Goal: Share content

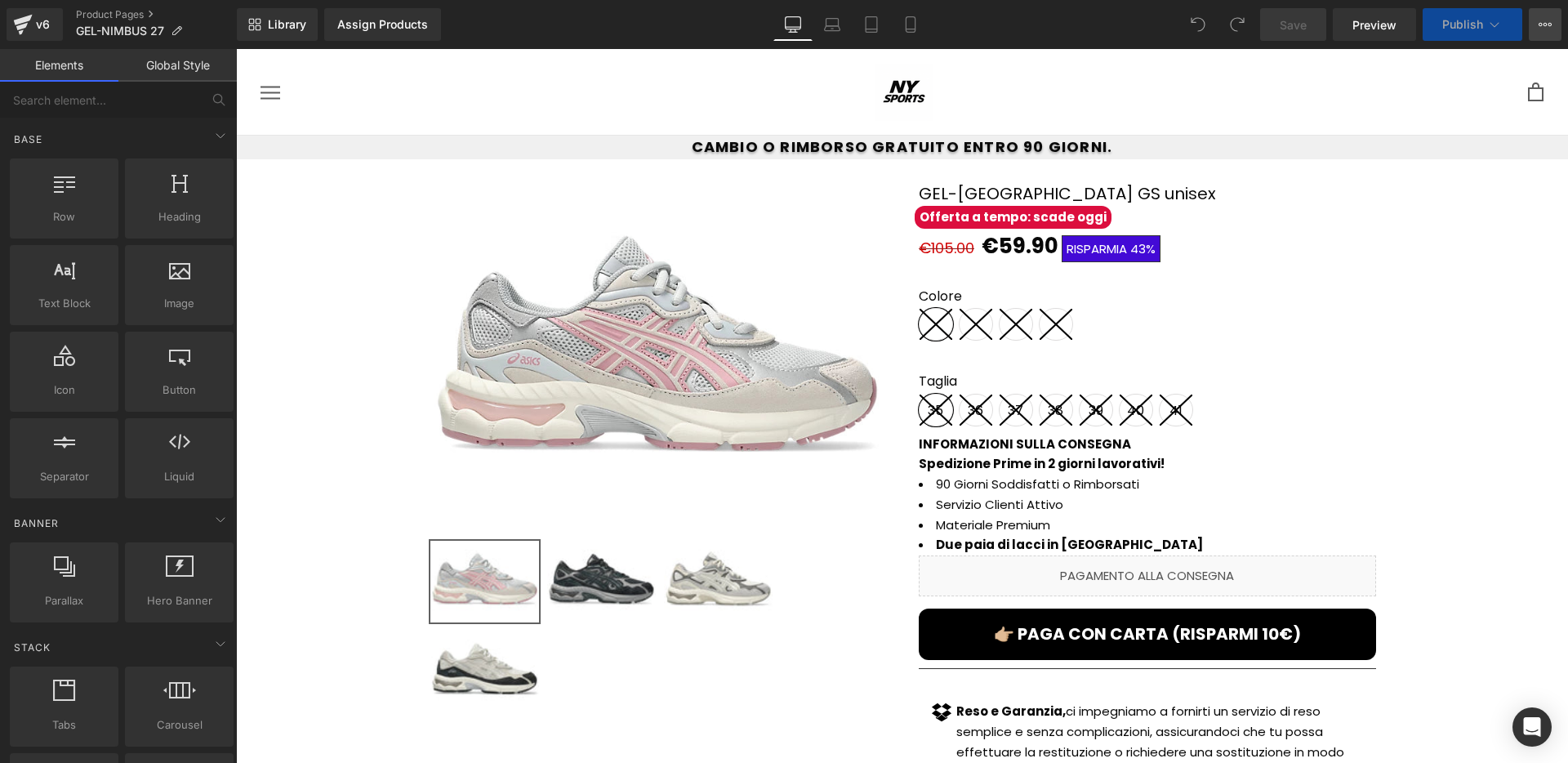
click at [1543, 28] on icon at bounding box center [1545, 24] width 13 height 13
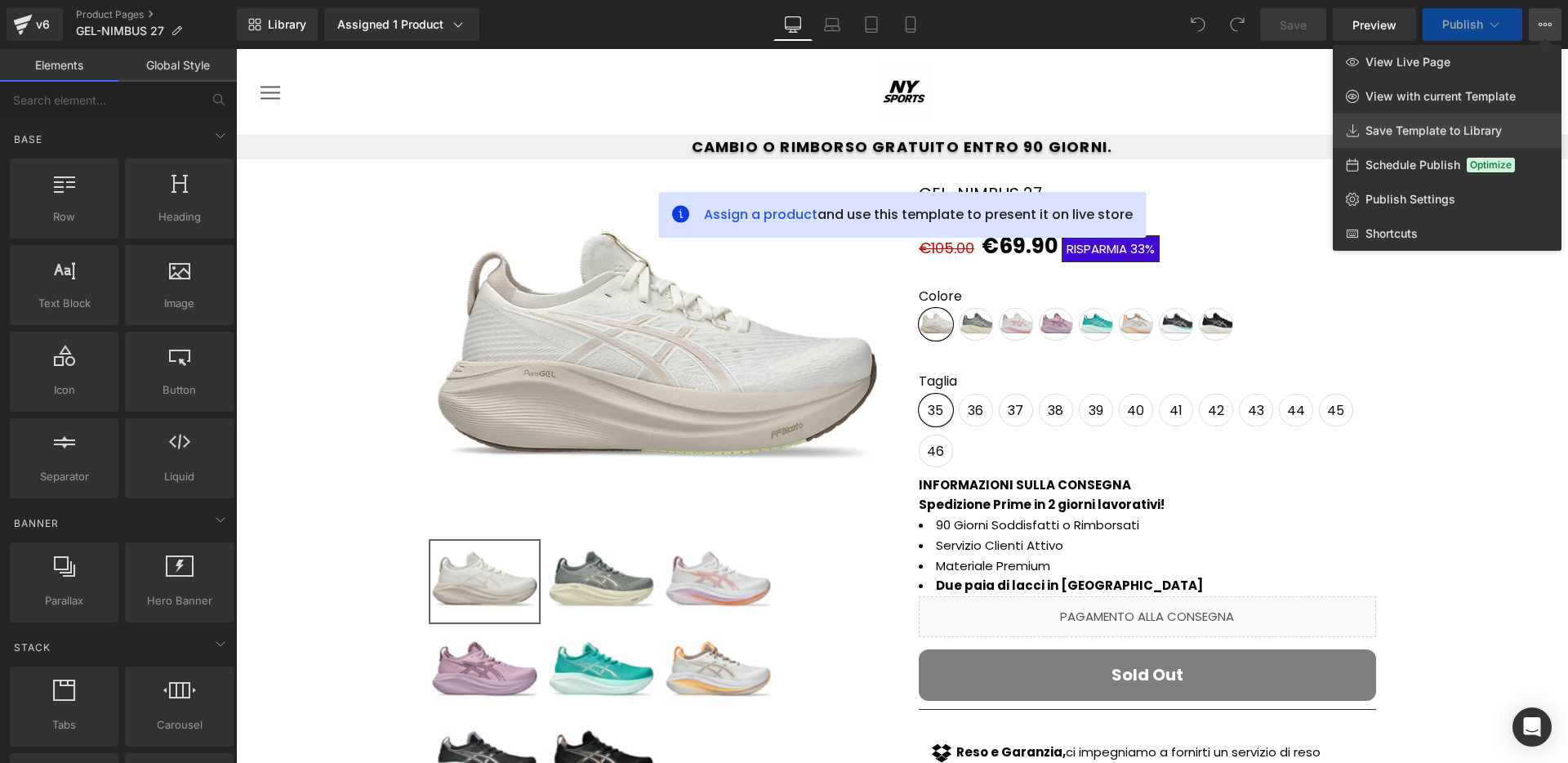
click at [1375, 127] on span "Save Template to Library" at bounding box center [1434, 130] width 137 height 15
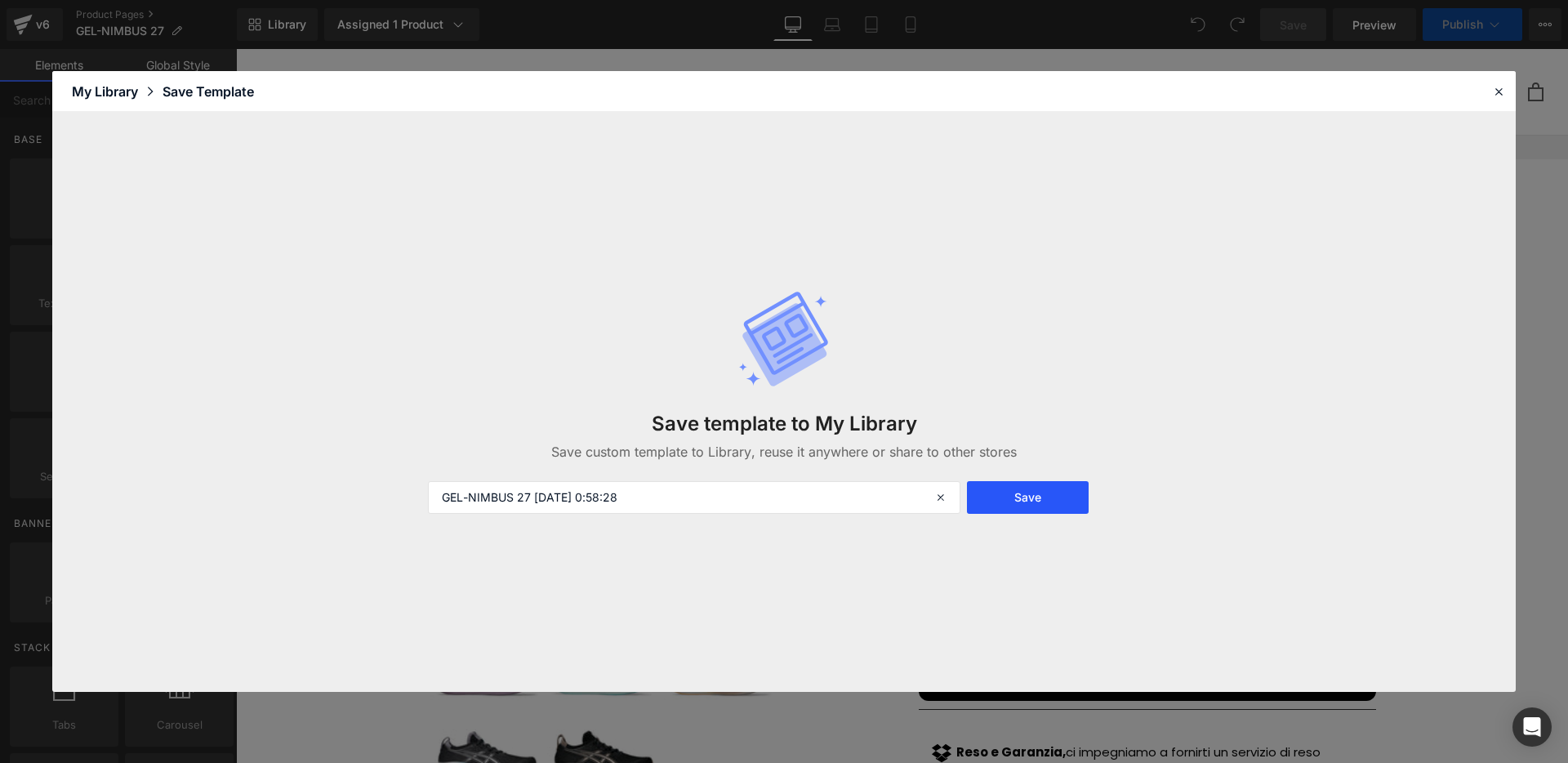
click at [998, 498] on button "Save" at bounding box center [1027, 497] width 122 height 32
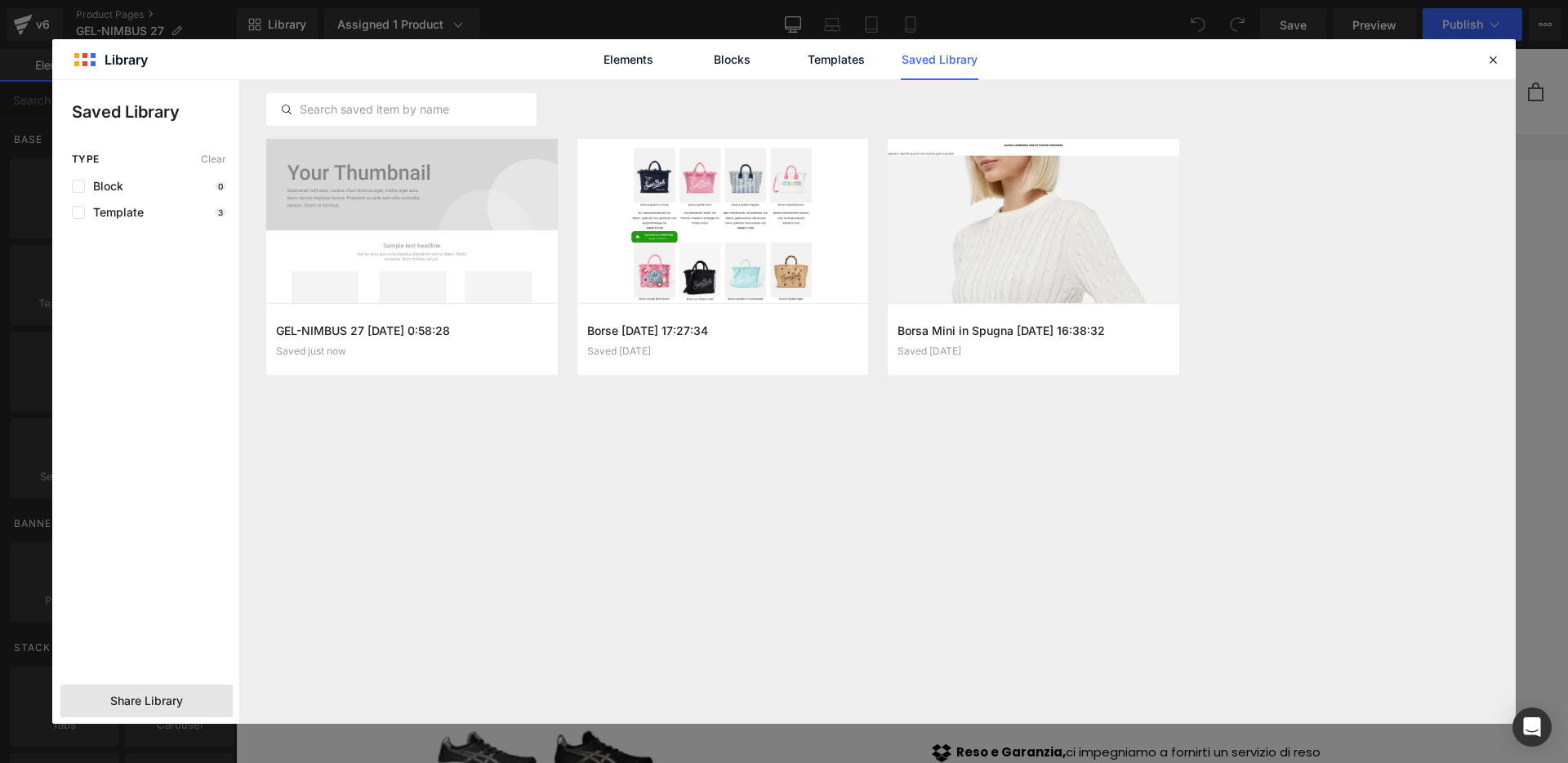
click at [176, 699] on span "Share Library" at bounding box center [146, 701] width 73 height 17
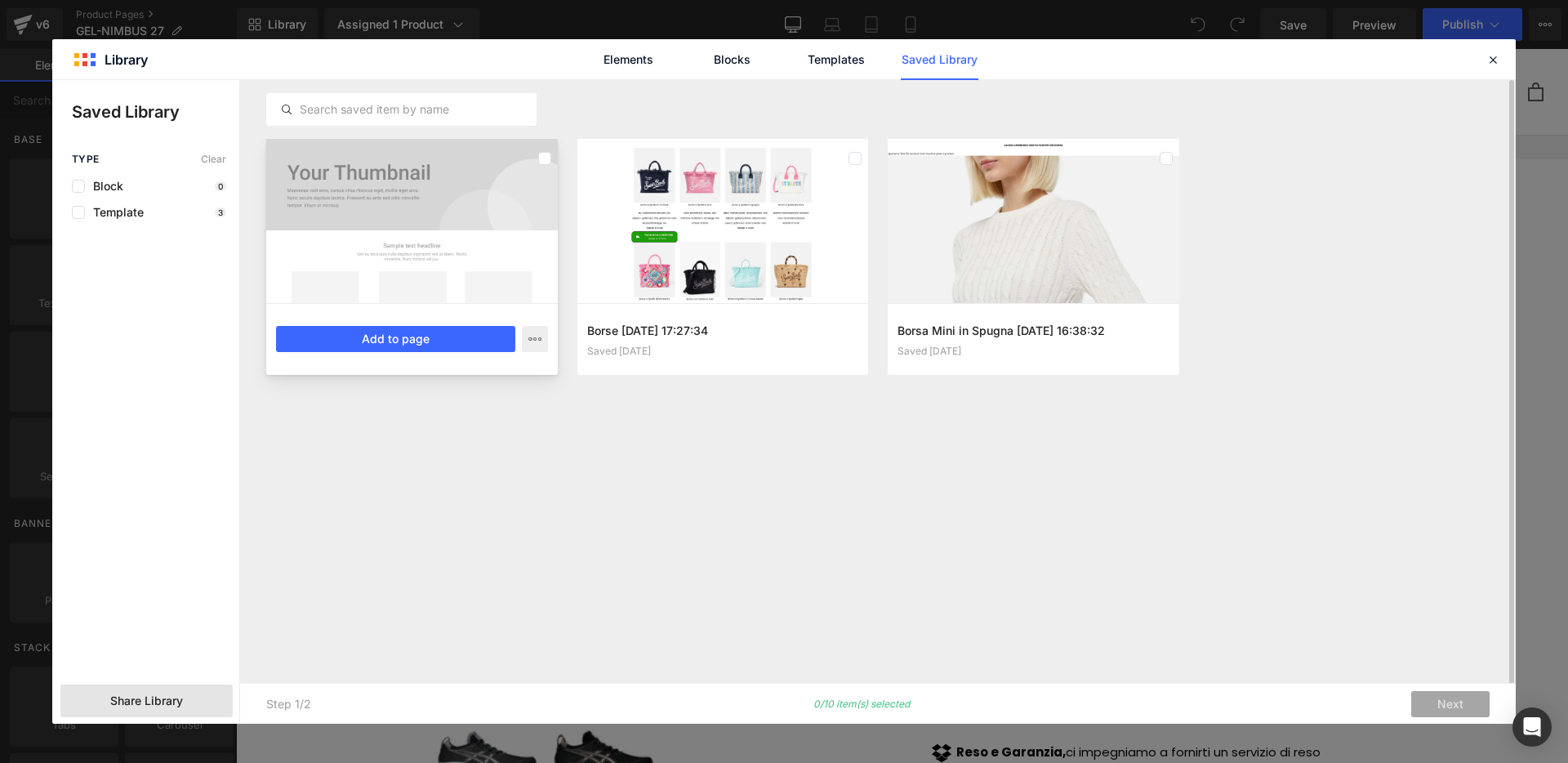
click at [409, 169] on div at bounding box center [412, 221] width 292 height 164
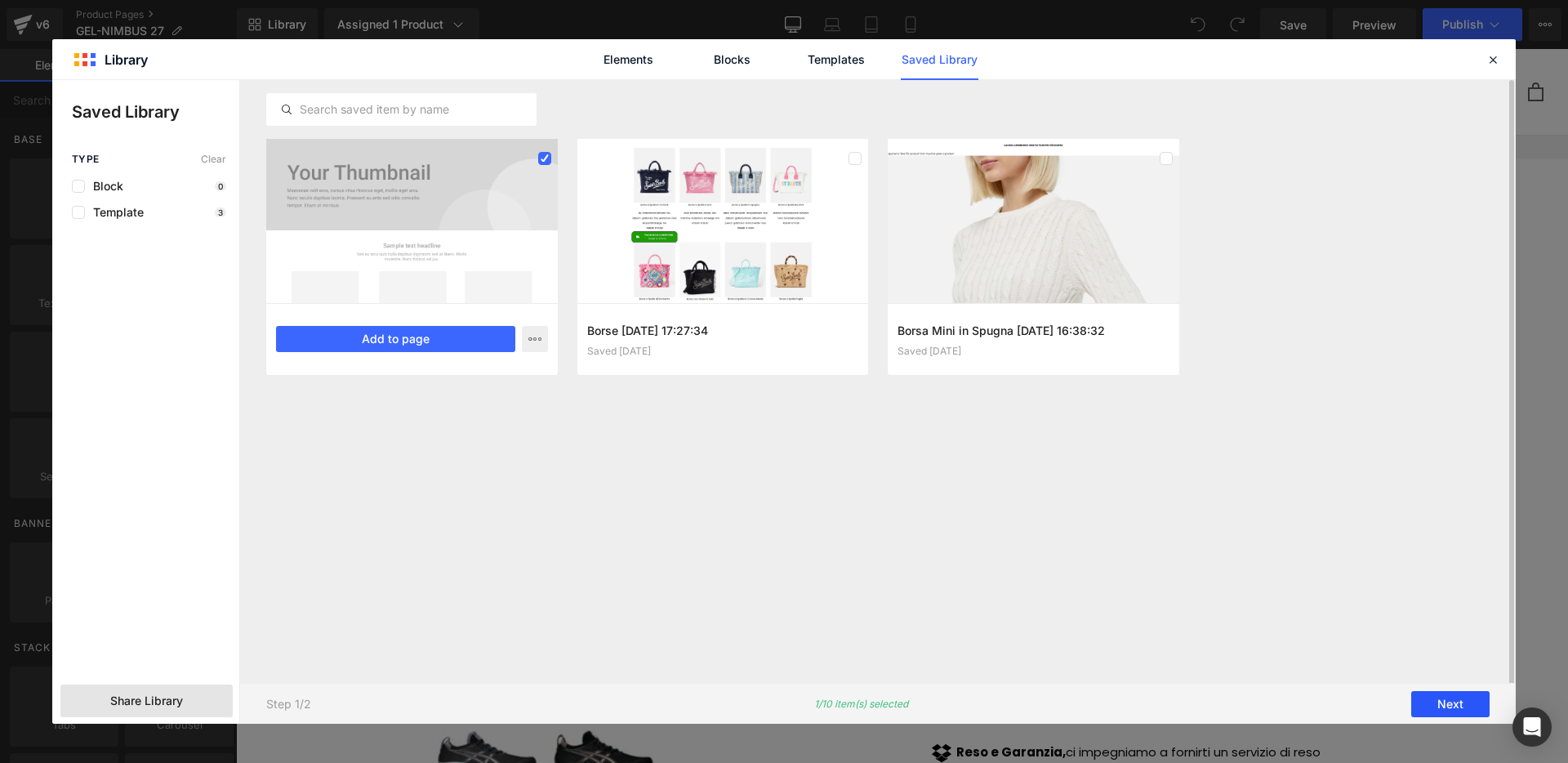
click at [1451, 704] on button "Next" at bounding box center [1450, 704] width 79 height 26
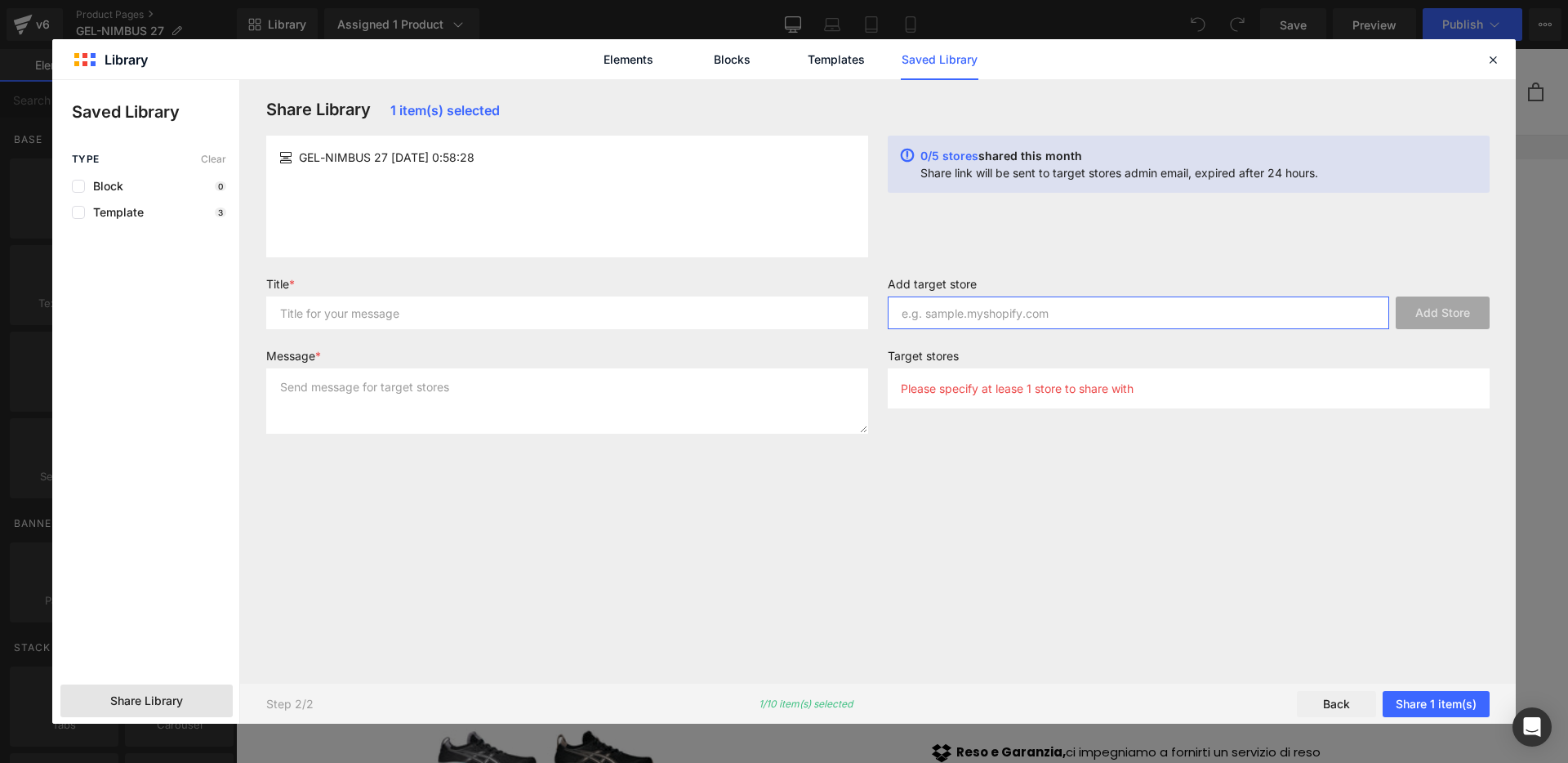
click at [1038, 308] on input "text" at bounding box center [1138, 312] width 502 height 32
paste input "r0dppv-c"
type input "[DOMAIN_NAME]"
click at [690, 300] on input "text" at bounding box center [566, 312] width 602 height 32
type input "fv"
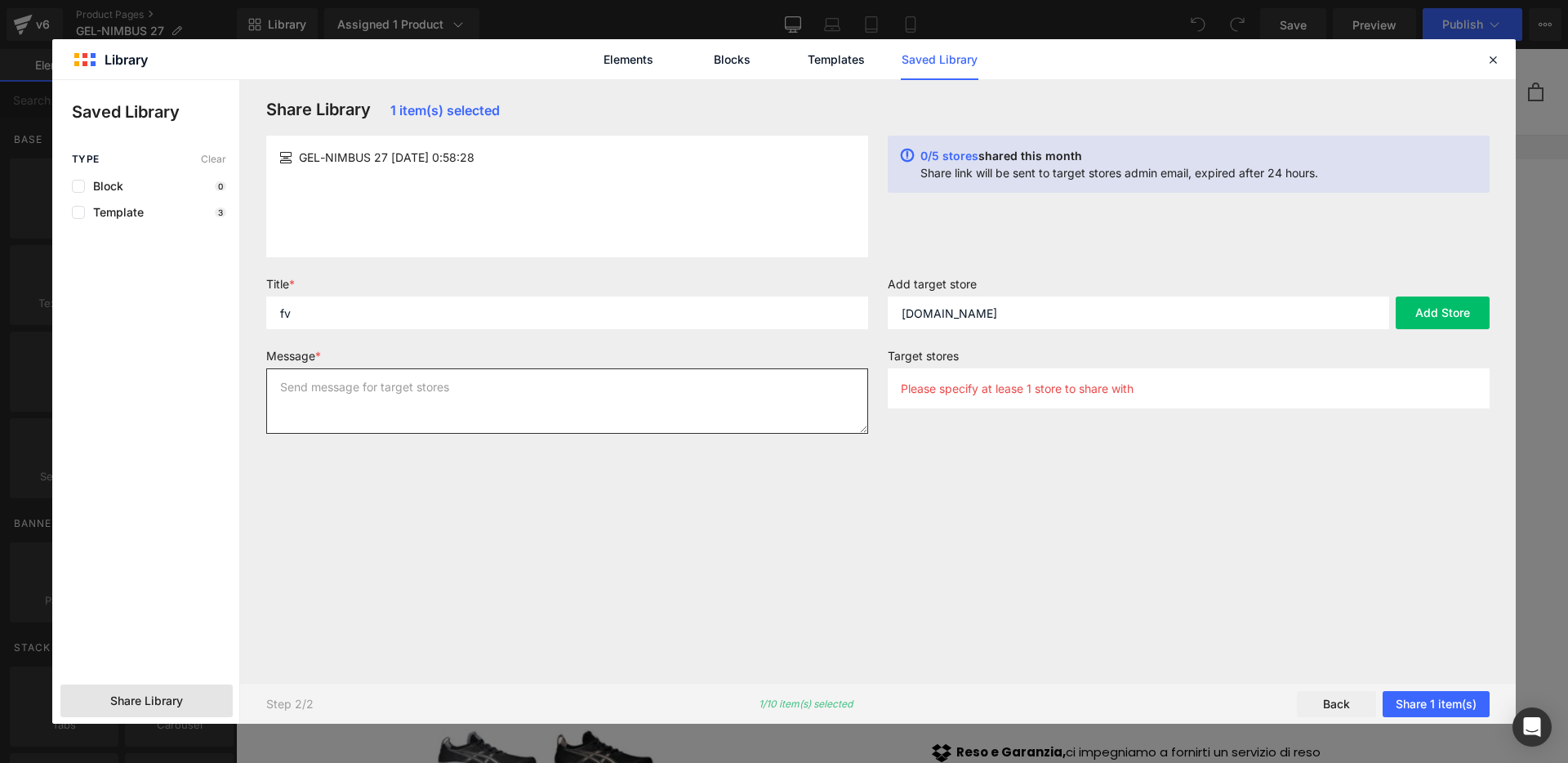
click at [688, 372] on textarea at bounding box center [566, 401] width 602 height 66
type textarea "rv"
click at [1472, 324] on button "Add Store" at bounding box center [1443, 312] width 94 height 32
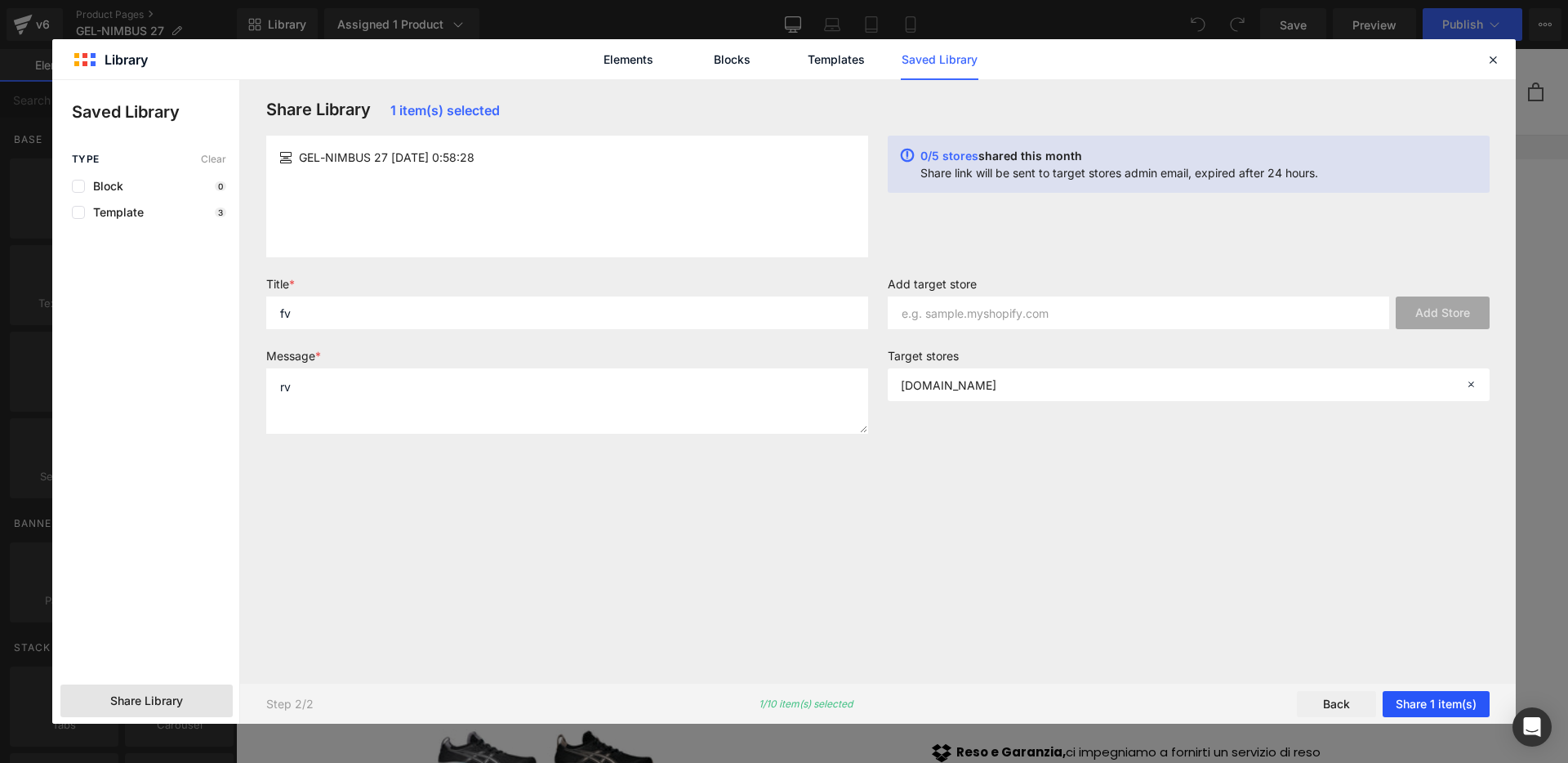
click at [1416, 707] on button "Share 1 item(s)" at bounding box center [1436, 704] width 107 height 26
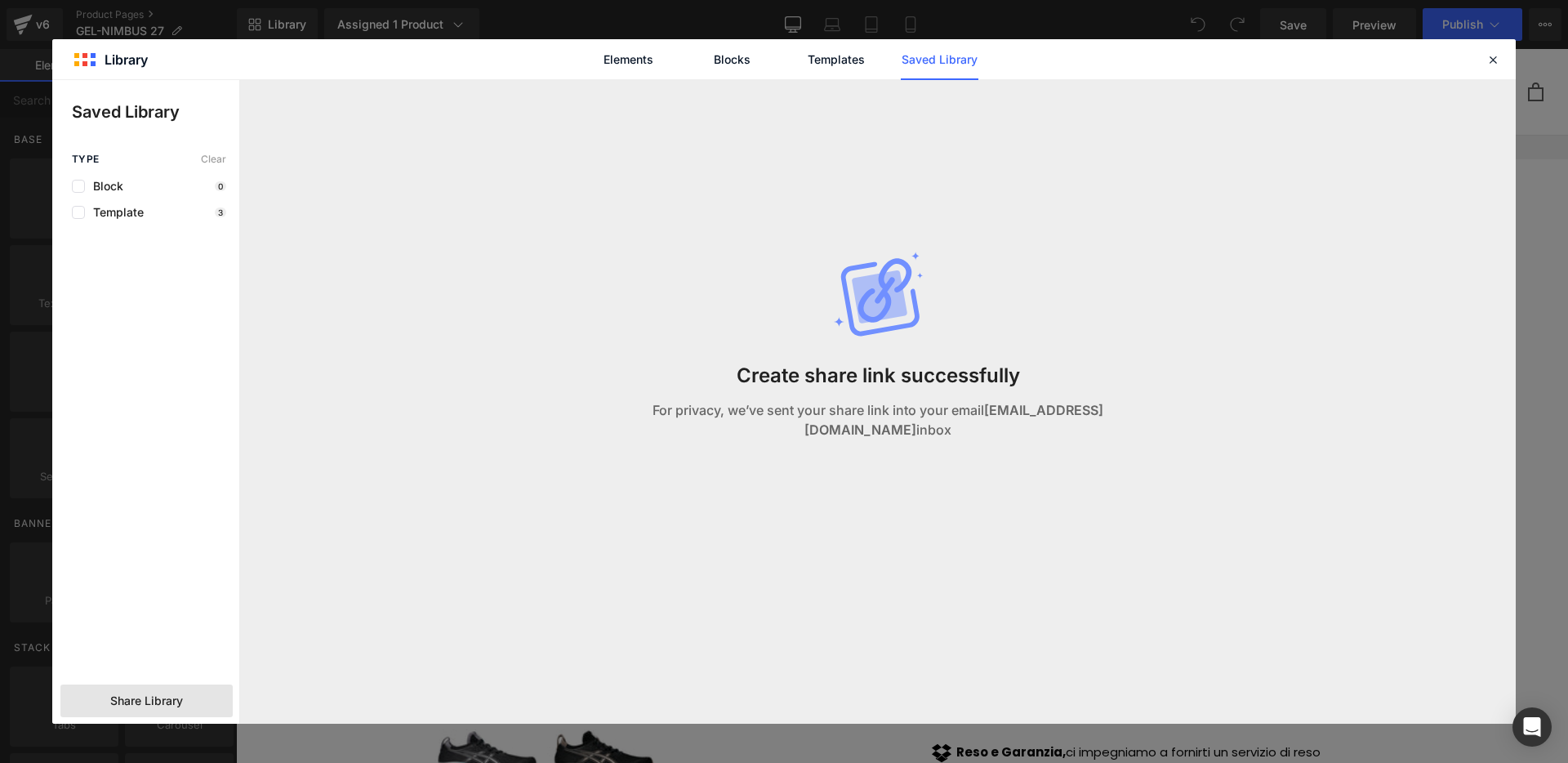
click at [218, 42] on div "Elements Blocks Templates Saved Library" at bounding box center [784, 58] width 1464 height 40
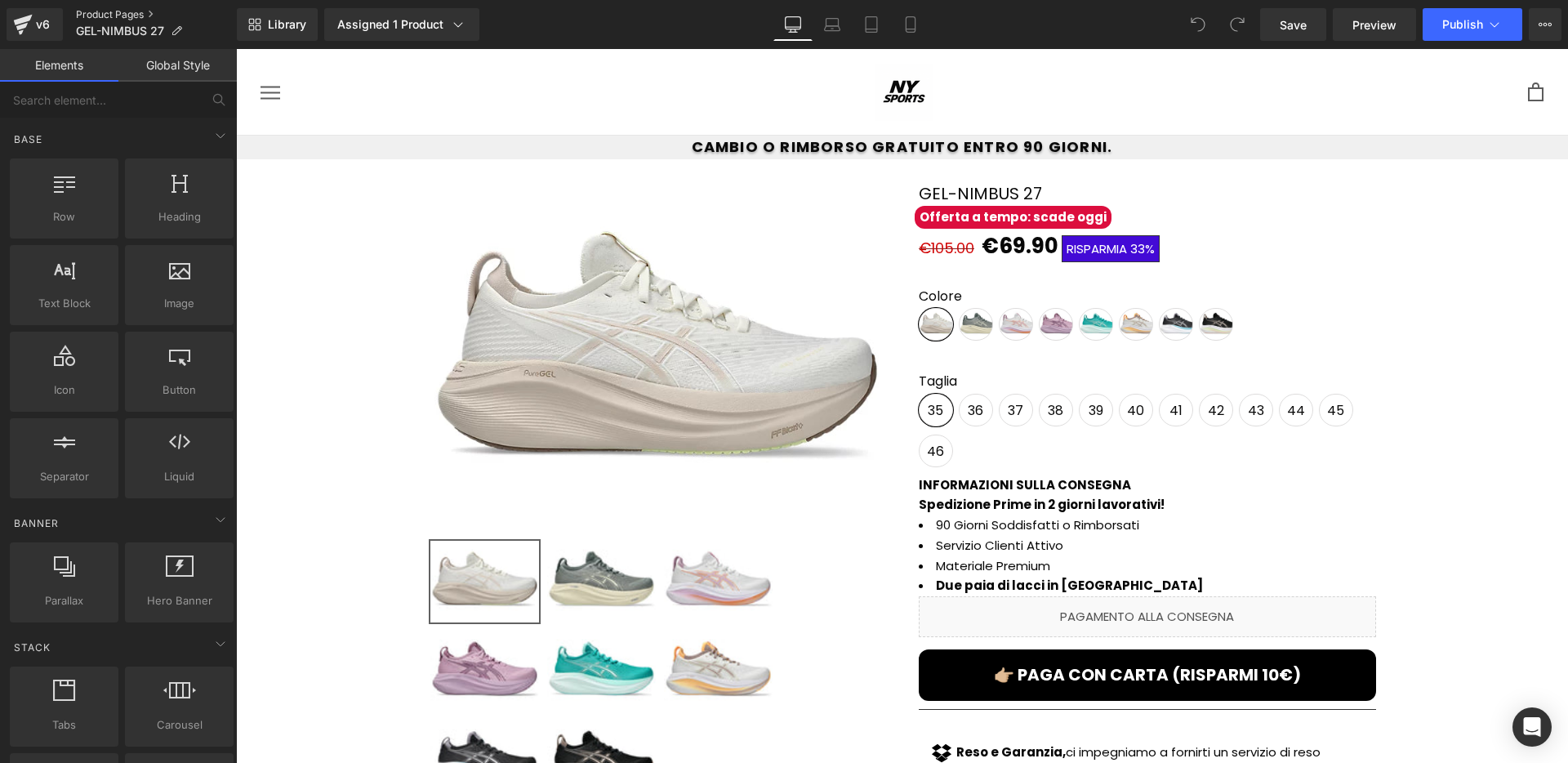
click at [145, 15] on link "Product Pages" at bounding box center [156, 15] width 161 height 13
